Goal: Task Accomplishment & Management: Manage account settings

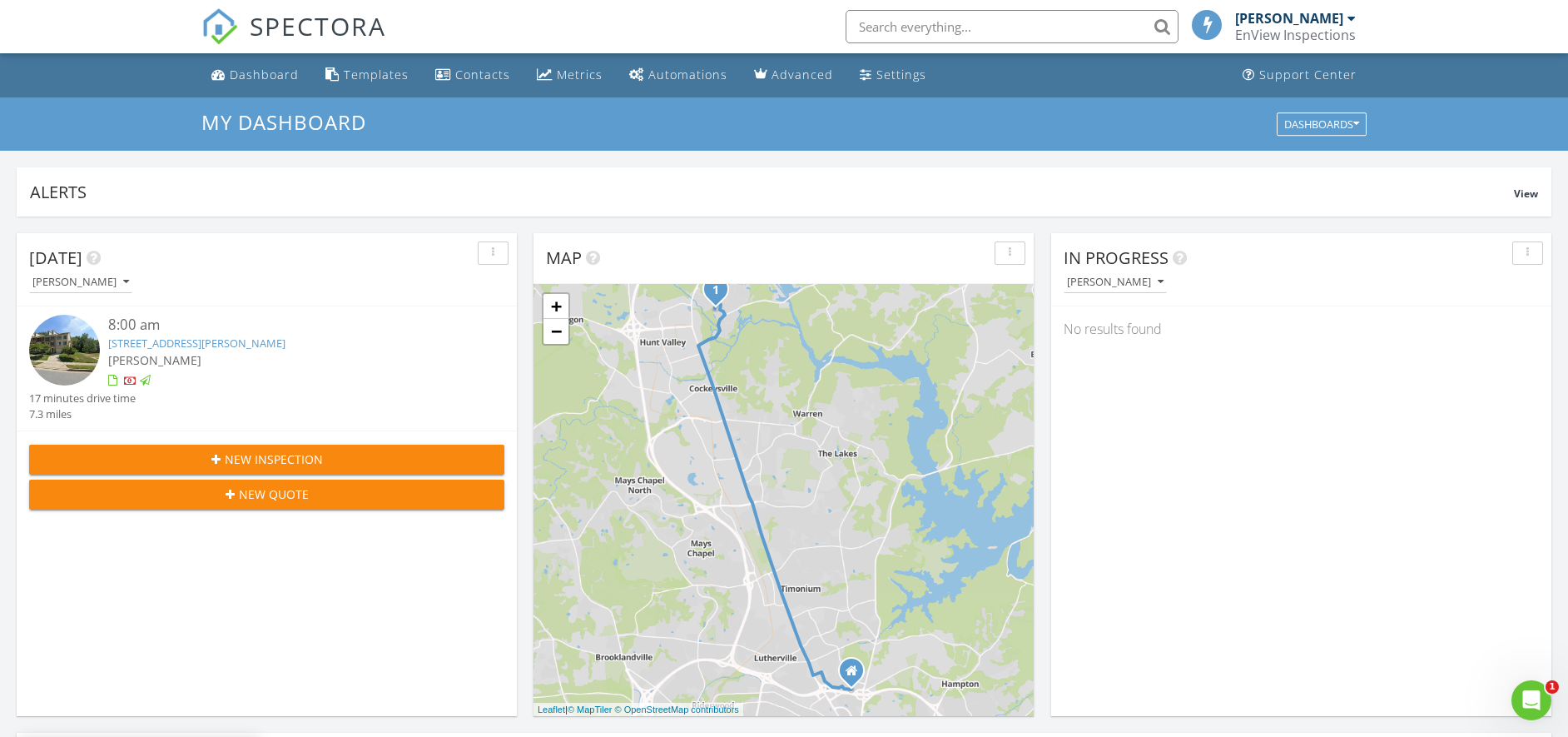
click at [190, 343] on link "1001 Hidden Moss Dr, Cockeysville, MD 21030" at bounding box center [196, 343] width 177 height 15
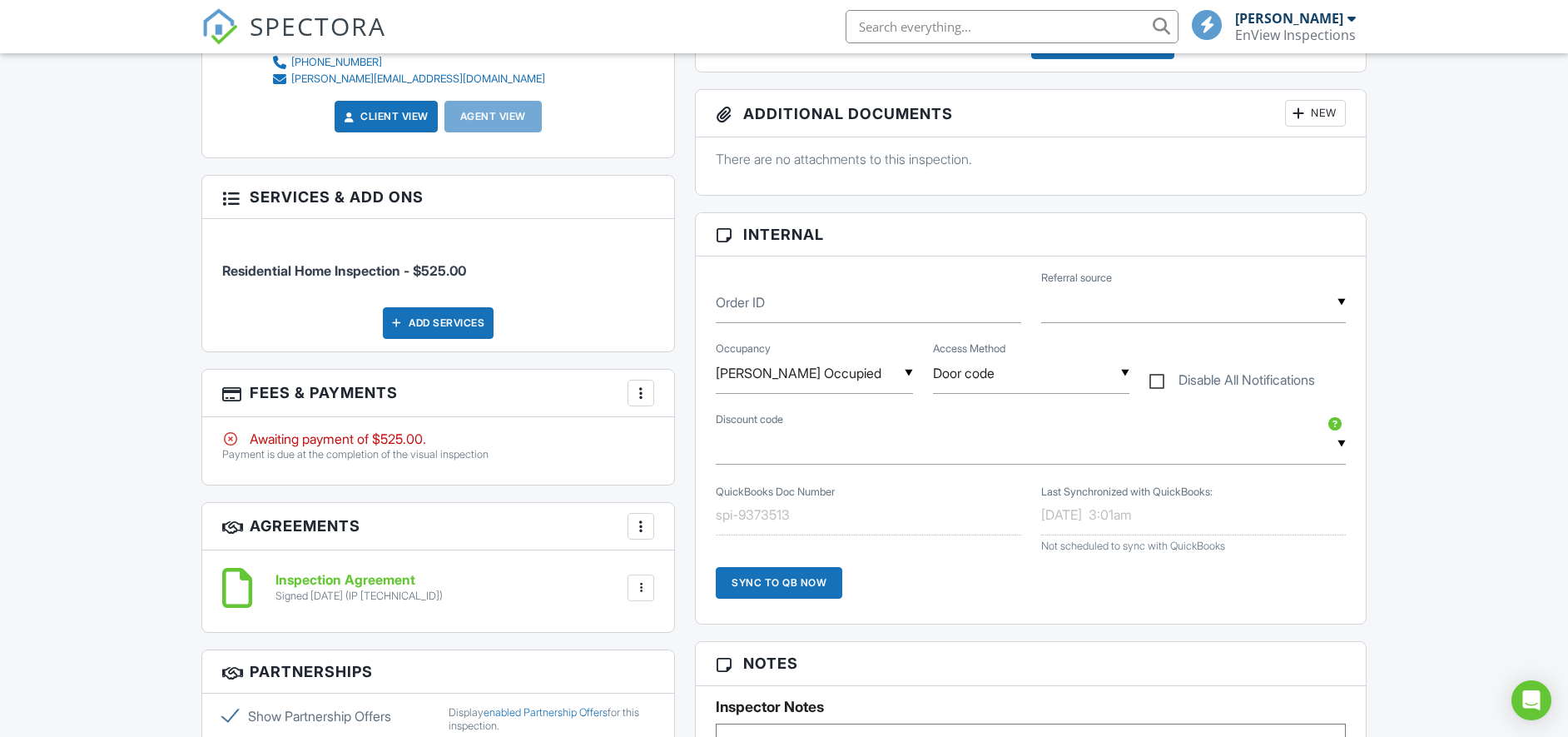
click at [633, 395] on div at bounding box center [641, 392] width 17 height 17
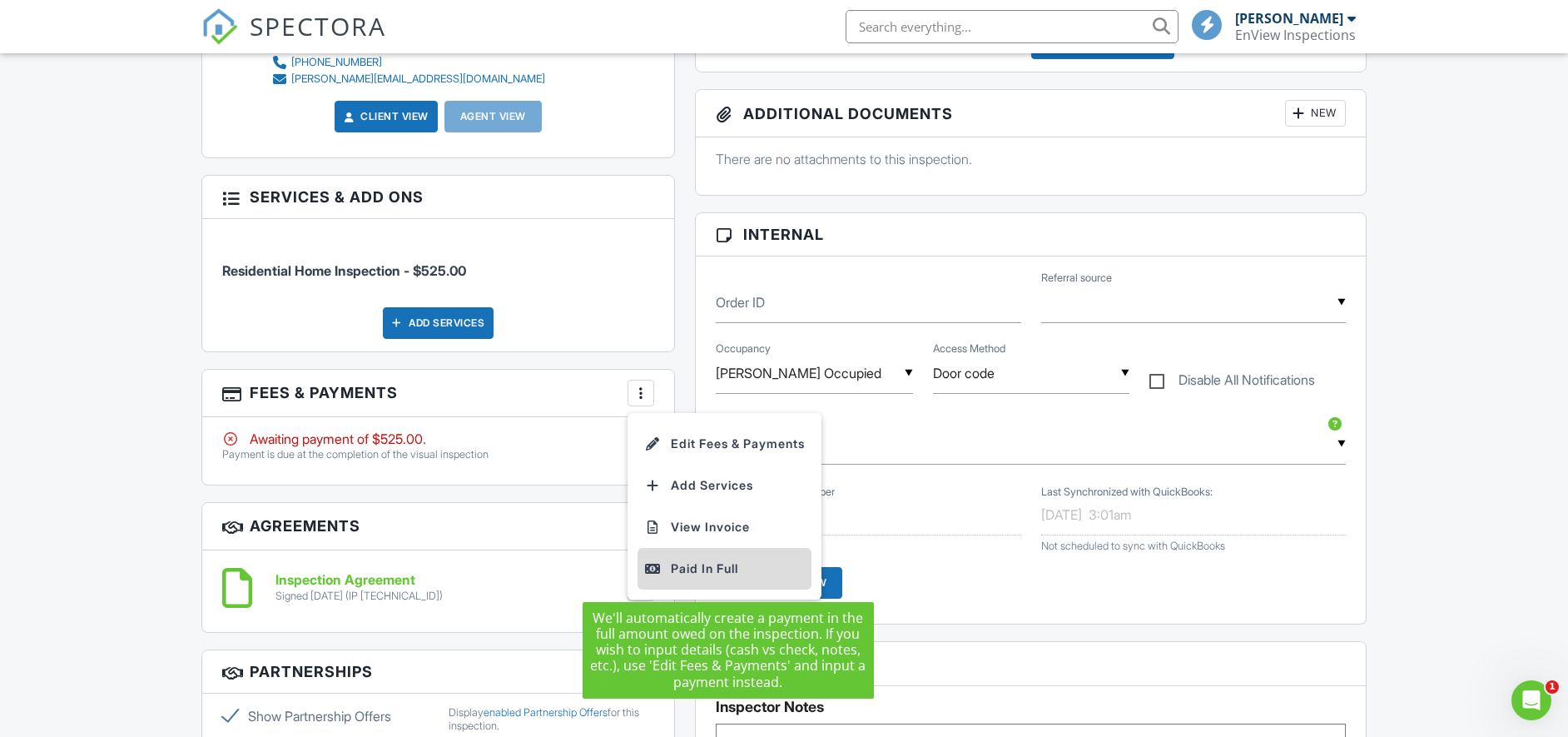
click at [710, 567] on div "Paid In Full" at bounding box center [724, 568] width 160 height 20
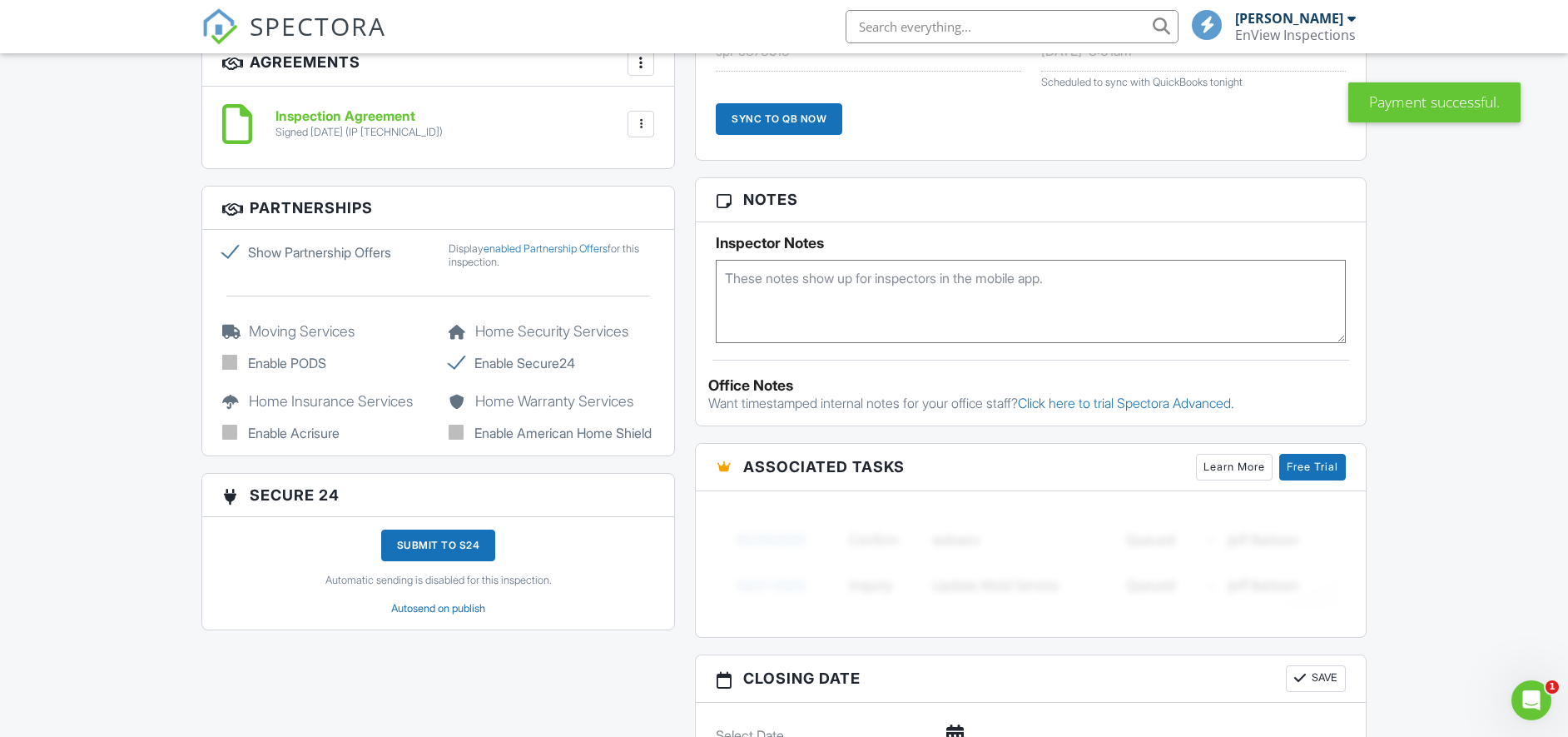
scroll to position [1094, 0]
